Goal: Information Seeking & Learning: Learn about a topic

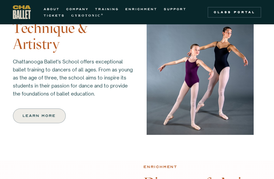
scroll to position [461, 0]
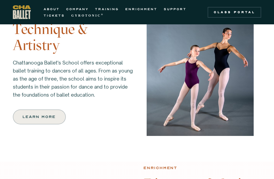
click at [106, 4] on div "ABOUT COMPANY TRAINING ENRICHMENT SUPPORT TICKETS GYROTONIC ® Information Style…" at bounding box center [137, 12] width 274 height 24
click at [109, 7] on link "TRAINING" at bounding box center [107, 9] width 24 height 6
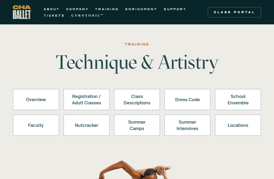
click at [81, 99] on div "Registration / Adult Classes" at bounding box center [86, 99] width 32 height 13
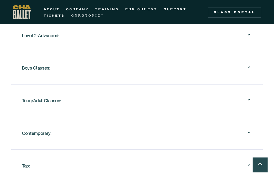
scroll to position [649, 0]
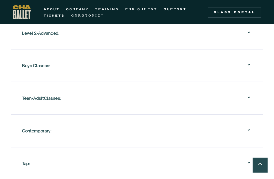
click at [45, 95] on div "Teen/AdultClasses:" at bounding box center [41, 98] width 39 height 10
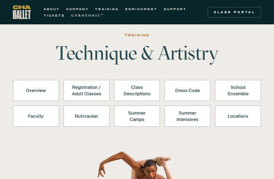
scroll to position [0, 0]
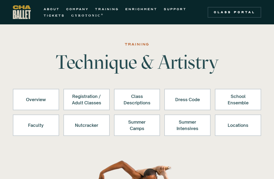
click at [79, 13] on link "GYROTONIC ®" at bounding box center [87, 15] width 33 height 6
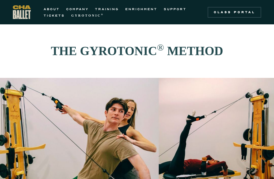
click at [229, 10] on div "Class Portal" at bounding box center [234, 12] width 47 height 4
click at [52, 12] on link "TICKETS" at bounding box center [54, 15] width 21 height 6
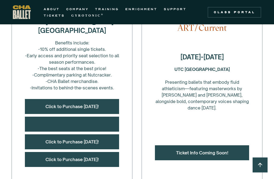
scroll to position [230, 0]
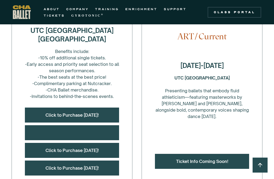
click at [109, 7] on link "TRAINING" at bounding box center [107, 9] width 24 height 6
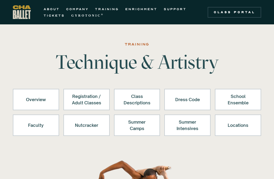
click at [30, 99] on div "Overview" at bounding box center [36, 99] width 32 height 13
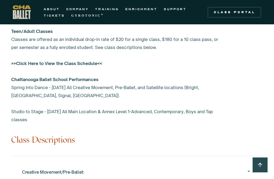
scroll to position [451, 0]
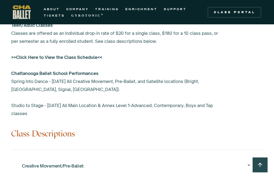
click at [59, 57] on strong ">>Click Here to View the Class Schedule<<" at bounding box center [56, 57] width 91 height 5
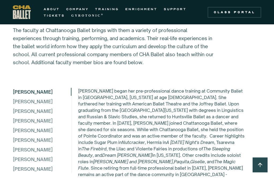
scroll to position [1482, 0]
click at [29, 154] on div "[PERSON_NAME]" at bounding box center [42, 150] width 58 height 8
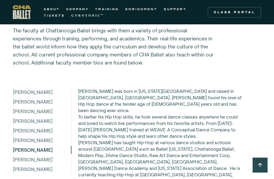
click at [39, 106] on div "[PERSON_NAME]" at bounding box center [42, 102] width 58 height 8
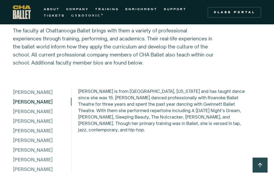
click at [40, 115] on div "[PERSON_NAME]" at bounding box center [42, 111] width 58 height 8
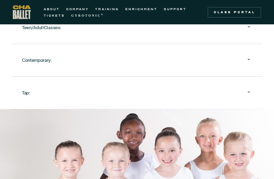
scroll to position [720, 0]
click at [106, 9] on link "TRAINING" at bounding box center [107, 9] width 24 height 6
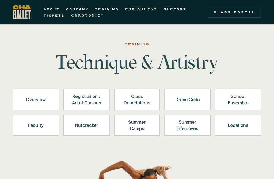
click at [238, 127] on div "Locations" at bounding box center [238, 125] width 32 height 13
click at [84, 99] on div "Registration / Adult Classes" at bounding box center [86, 99] width 32 height 13
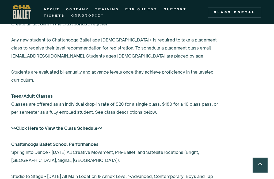
scroll to position [381, 0]
click at [54, 129] on strong ">>Click Here to View the Class Schedule<<" at bounding box center [56, 127] width 91 height 5
